Goal: Information Seeking & Learning: Learn about a topic

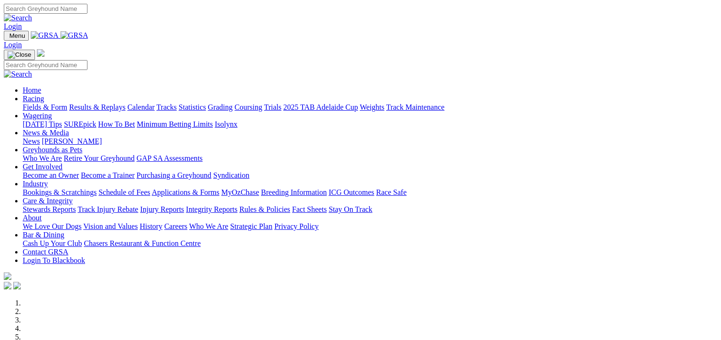
click at [108, 103] on link "Results & Replays" at bounding box center [97, 107] width 56 height 8
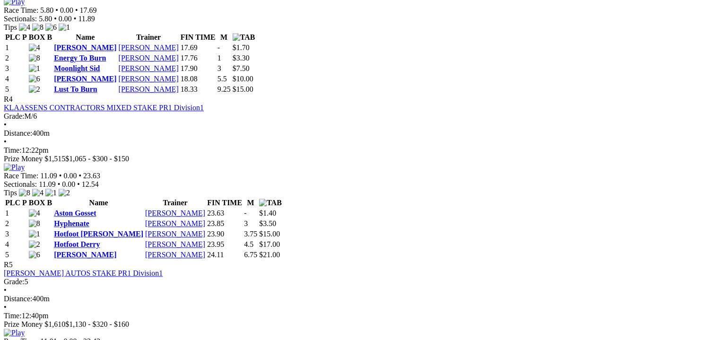
scroll to position [874, 0]
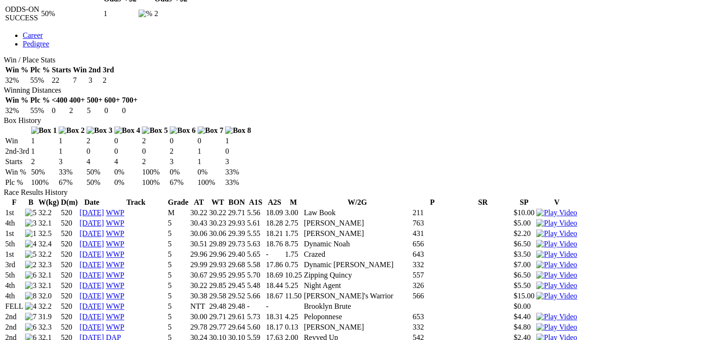
scroll to position [496, 0]
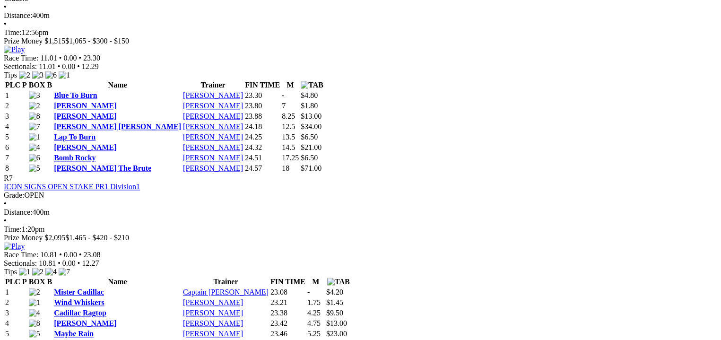
scroll to position [1335, 0]
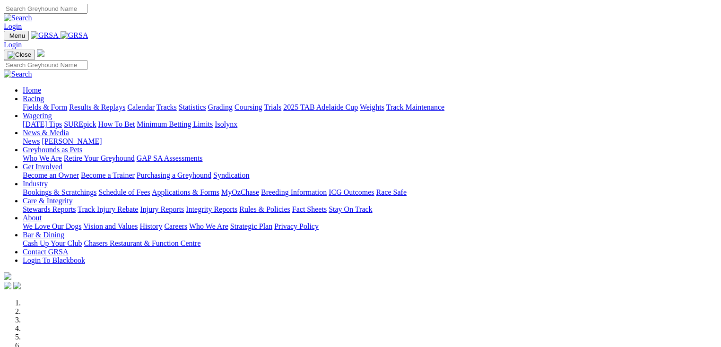
click at [44, 95] on link "Racing" at bounding box center [33, 99] width 21 height 8
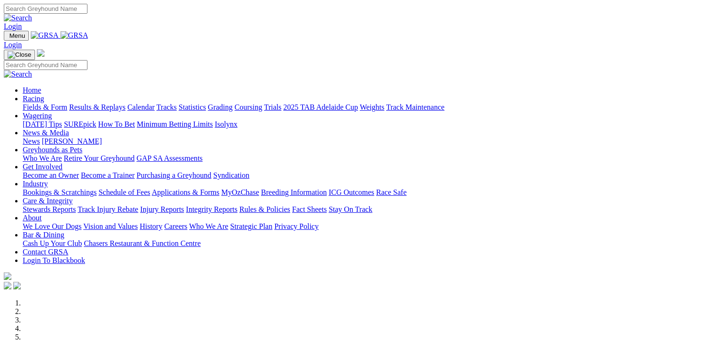
click at [36, 103] on link "Fields & Form" at bounding box center [45, 107] width 44 height 8
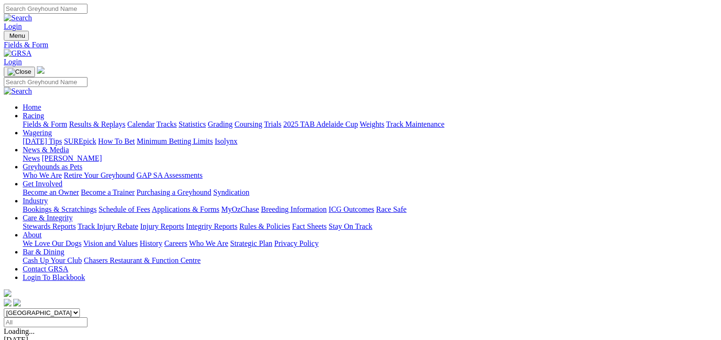
scroll to position [35, 0]
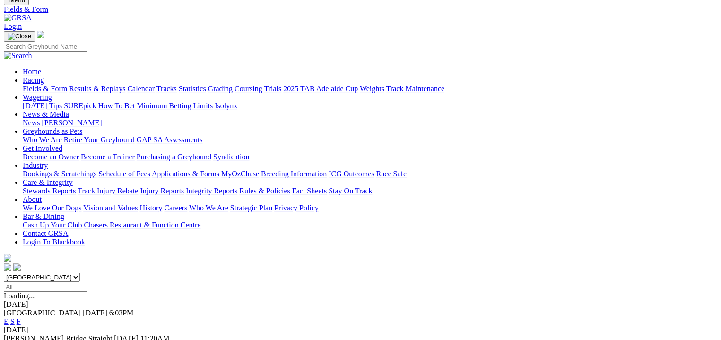
click at [21, 317] on link "F" at bounding box center [19, 321] width 4 height 8
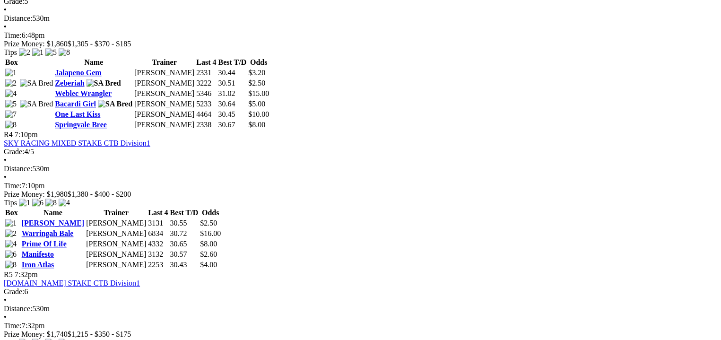
scroll to position [827, 0]
